Goal: Check status: Check status

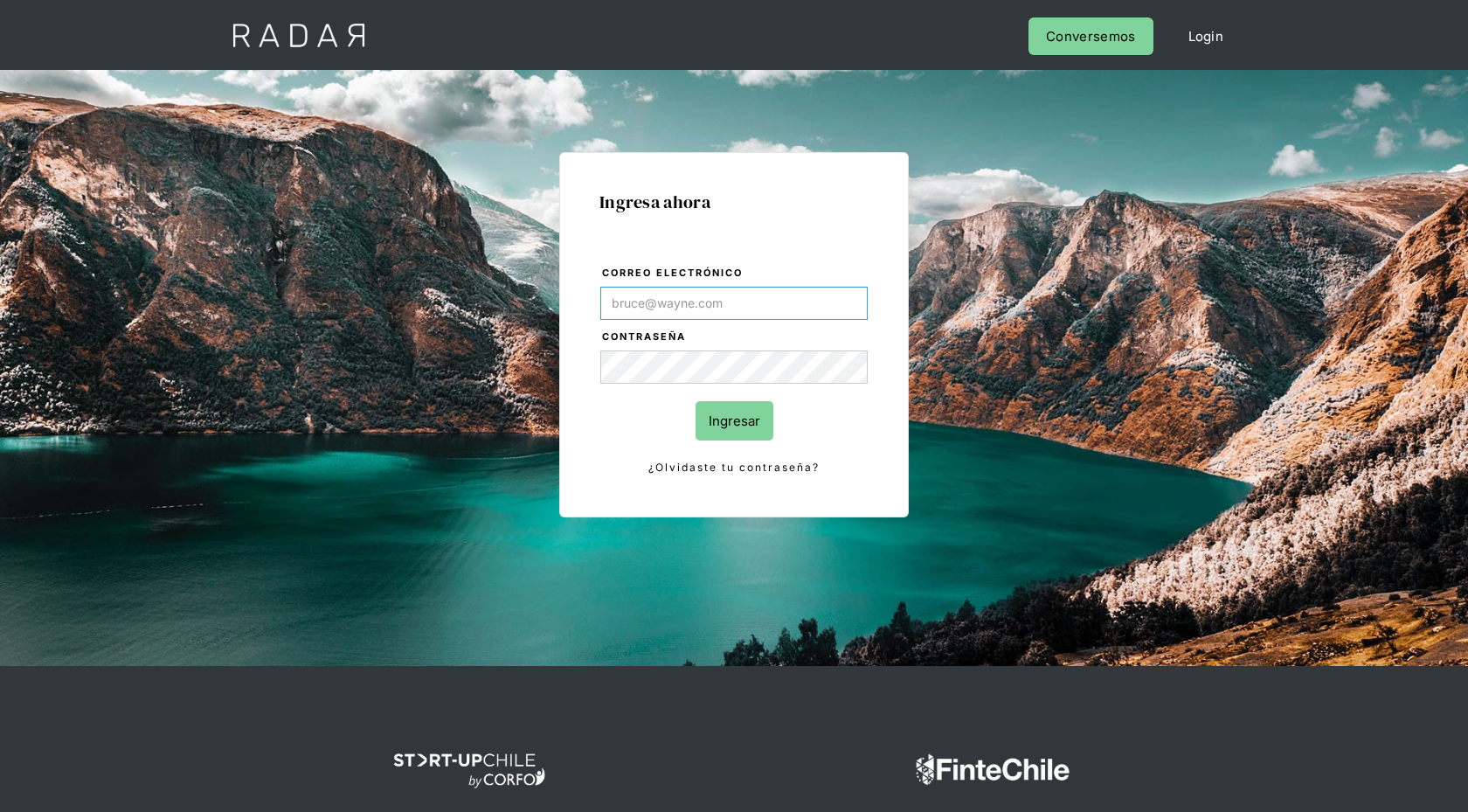
click at [813, 297] on input "Correo electrónico" at bounding box center [733, 303] width 267 height 33
type input "[PERSON_NAME][EMAIL_ADDRESS][DOMAIN_NAME]"
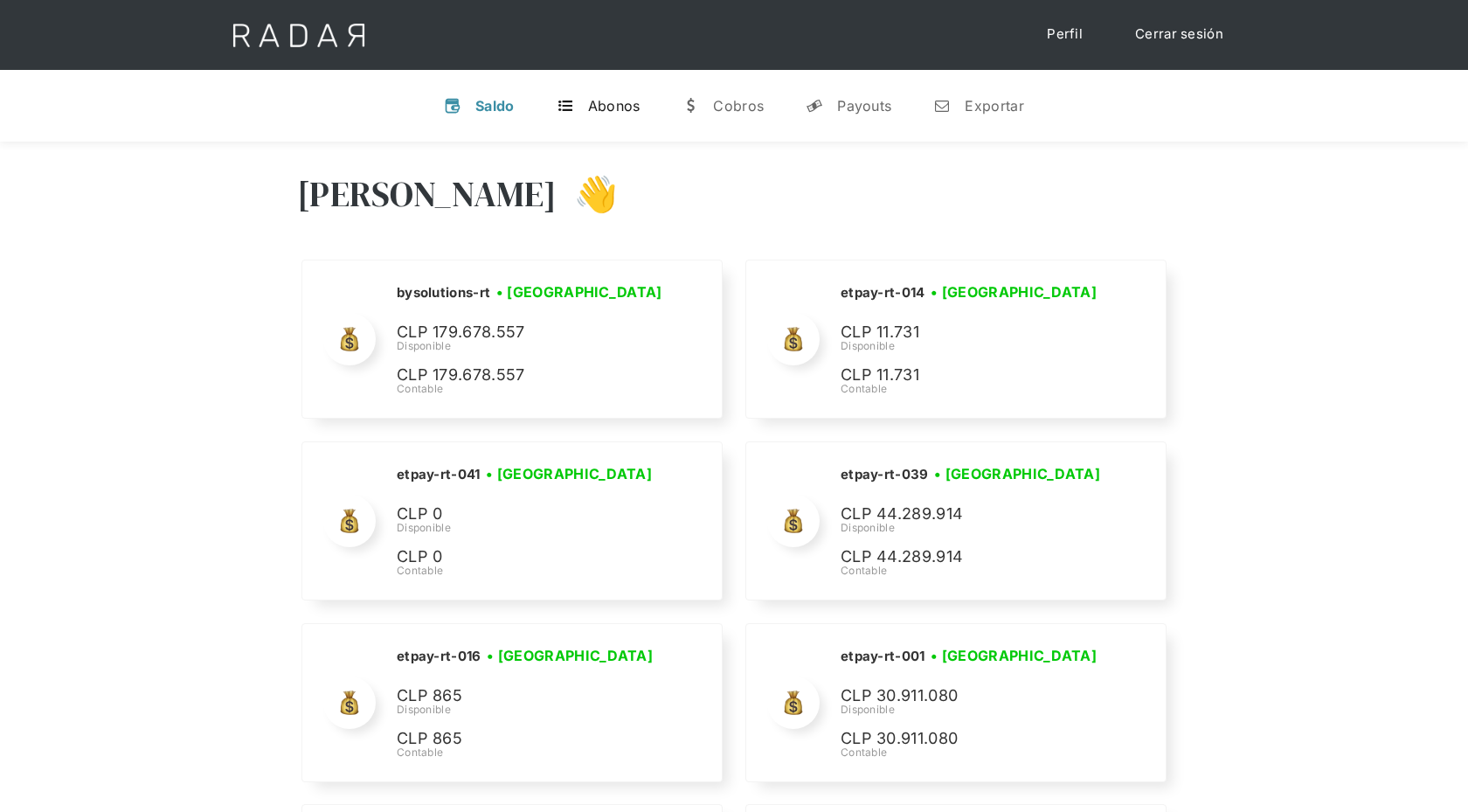
click at [618, 107] on div "Abonos" at bounding box center [614, 105] width 52 height 17
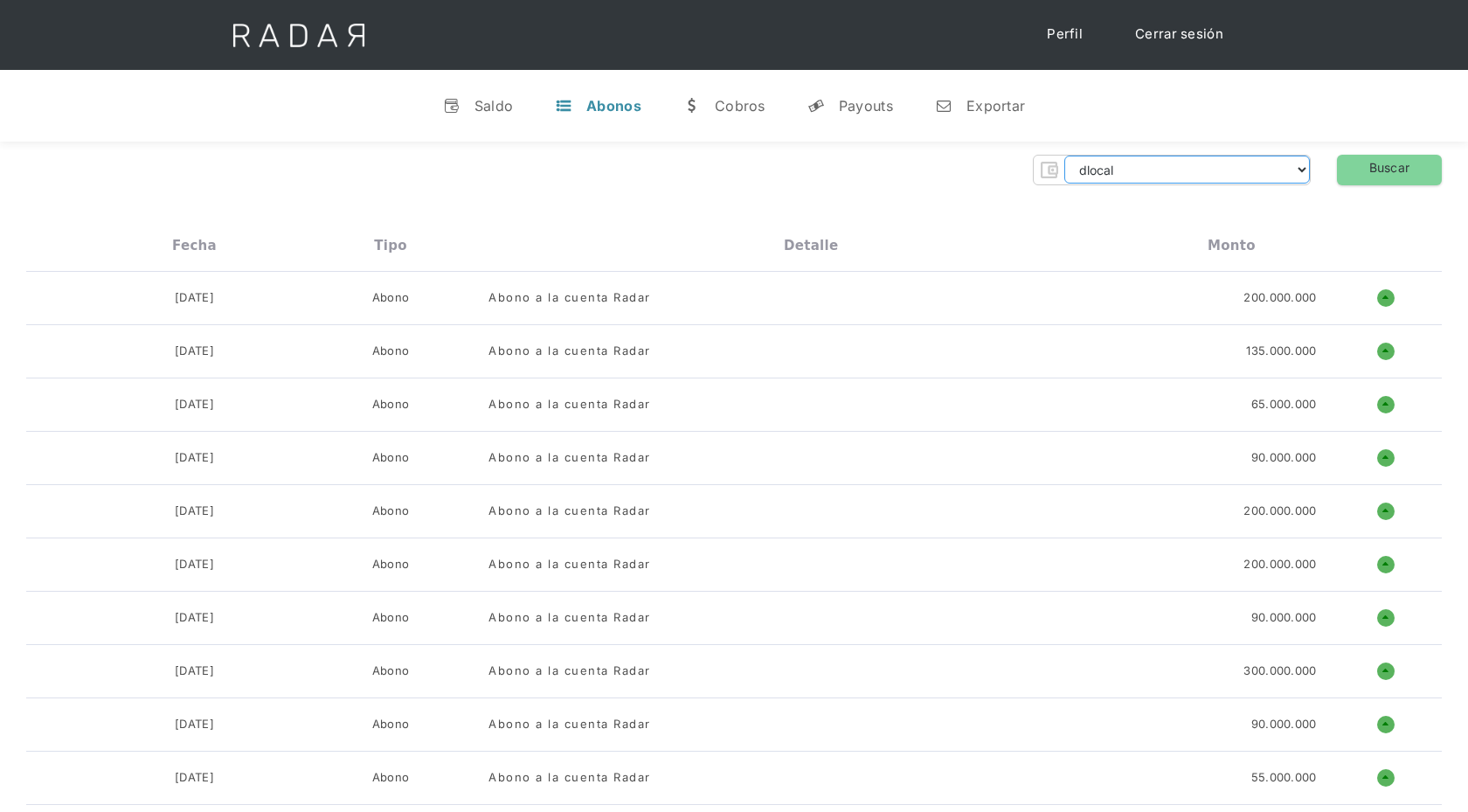
click at [1099, 166] on select "dlocal demergechile fcacl2 remitee clpro [PERSON_NAME] urigol radar-cliente rad…" at bounding box center [1187, 170] width 246 height 28
select select "prontopaga"
click at [1064, 156] on select "dlocal demergechile fcacl2 remitee clpro [PERSON_NAME] urigol radar-cliente rad…" at bounding box center [1187, 170] width 246 height 28
click at [1390, 170] on link "Buscar" at bounding box center [1389, 170] width 105 height 31
click at [730, 17] on div "Cerrar sesión Perfil" at bounding box center [734, 35] width 1048 height 70
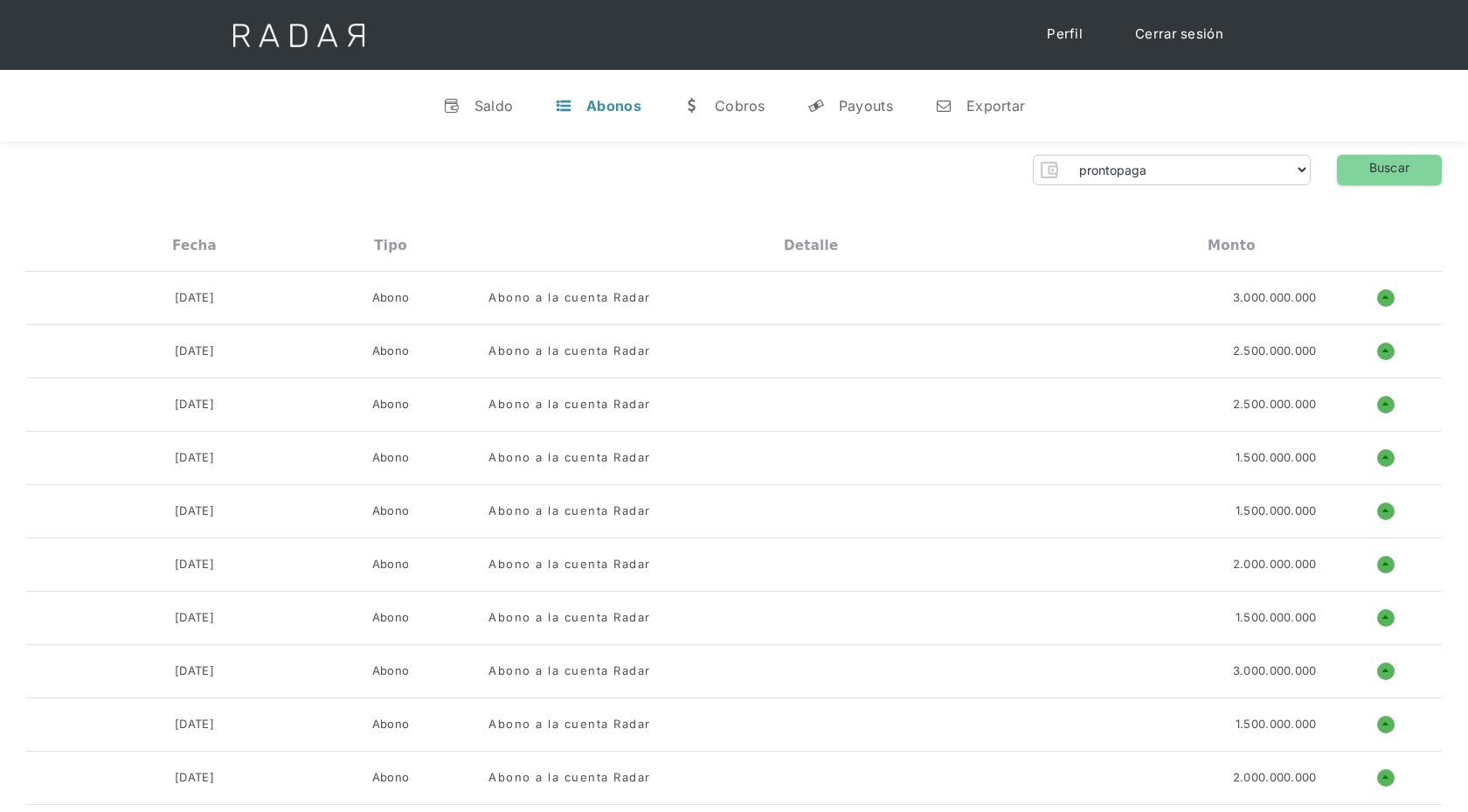
click at [682, 33] on div "Cerrar sesión Perfil" at bounding box center [734, 35] width 1048 height 70
click at [428, 168] on div "dlocal demergechile fcacl2 remitee clpro [PERSON_NAME] urigol radar-cliente rad…" at bounding box center [733, 170] width 1415 height 31
click at [598, 44] on div "Cerrar sesión Perfil" at bounding box center [734, 35] width 1048 height 70
click at [424, 168] on div "dlocal demergechile fcacl2 remitee clpro [PERSON_NAME] urigol radar-cliente rad…" at bounding box center [733, 170] width 1415 height 31
